Goal: Communication & Community: Share content

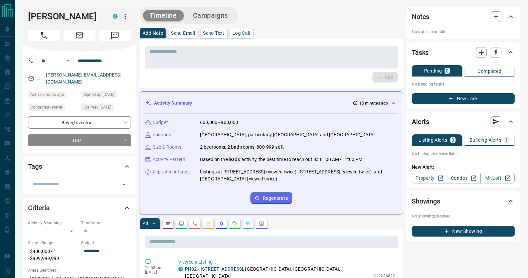
click at [189, 29] on button "Send Email" at bounding box center [182, 33] width 29 height 11
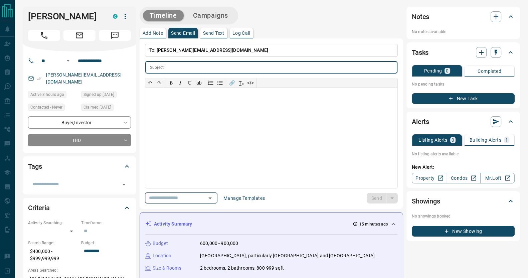
click at [196, 196] on input "text" at bounding box center [171, 198] width 51 height 8
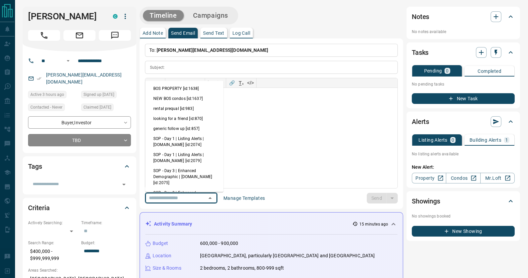
click at [188, 97] on li "NEW BOS condos [id:1637]" at bounding box center [184, 98] width 78 height 10
type input "**********"
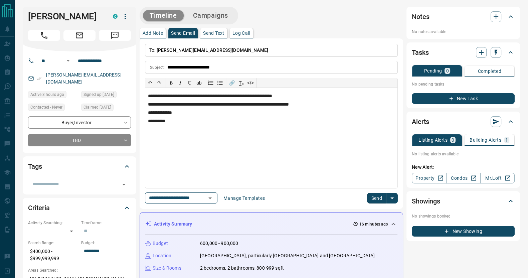
click at [379, 201] on button "Send" at bounding box center [377, 198] width 20 height 11
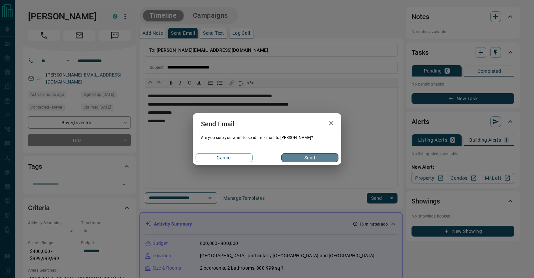
click at [288, 154] on button "Send" at bounding box center [309, 157] width 57 height 9
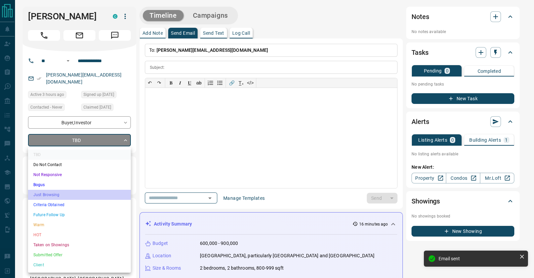
click at [103, 192] on li "Just Browsing" at bounding box center [79, 195] width 103 height 10
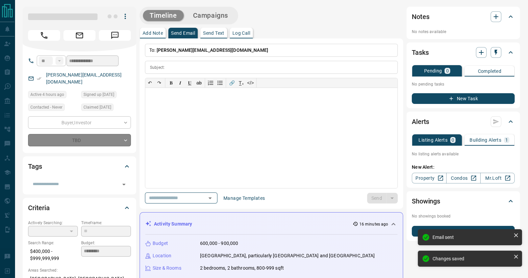
type input "*"
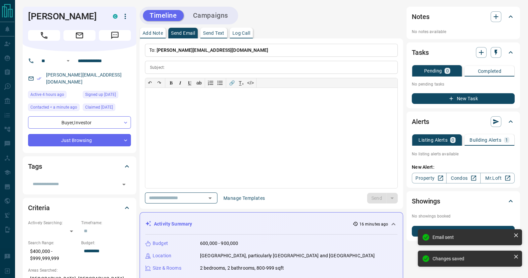
click at [499, 9] on div "Notes" at bounding box center [463, 17] width 103 height 16
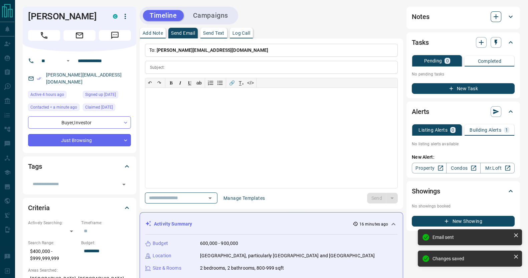
click at [494, 16] on icon "button" at bounding box center [496, 17] width 8 height 8
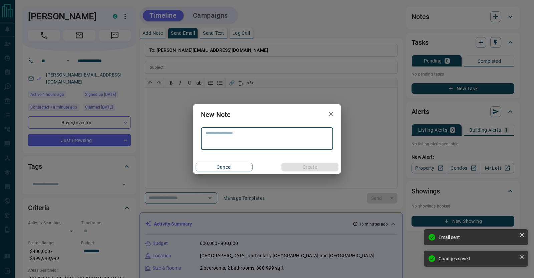
click at [268, 136] on textarea at bounding box center [267, 138] width 123 height 17
type textarea "**********"
click at [196, 163] on button "Cancel" at bounding box center [224, 167] width 57 height 9
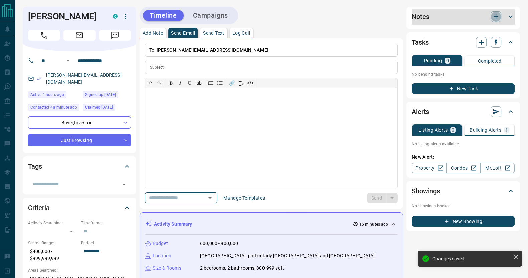
click at [152, 31] on p "Add Note" at bounding box center [153, 33] width 20 height 5
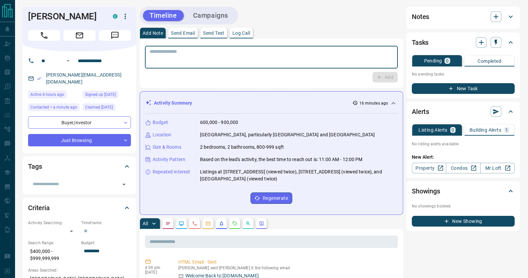
click at [170, 57] on textarea at bounding box center [271, 57] width 243 height 17
type textarea "**********"
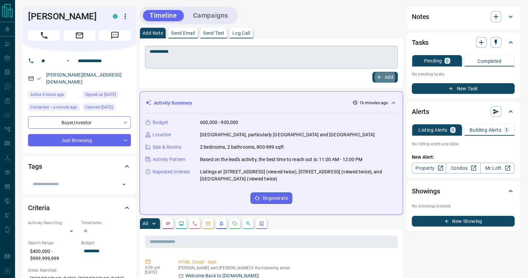
click at [372, 72] on button "Add" at bounding box center [384, 77] width 25 height 11
